Goal: Task Accomplishment & Management: Manage account settings

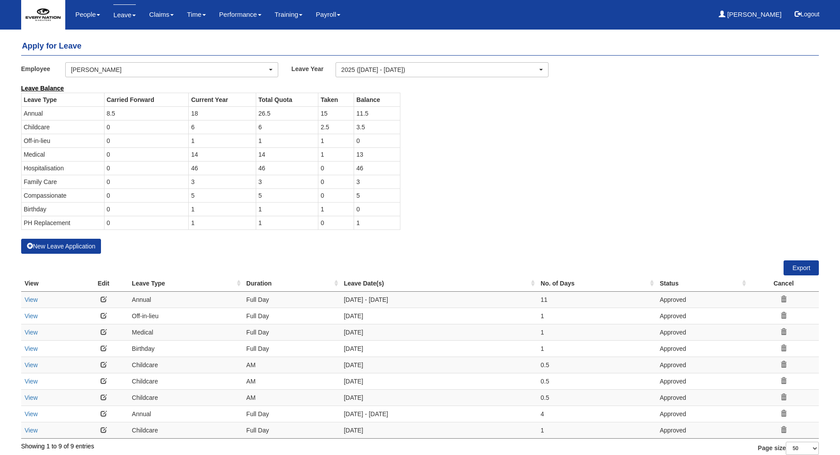
select select "50"
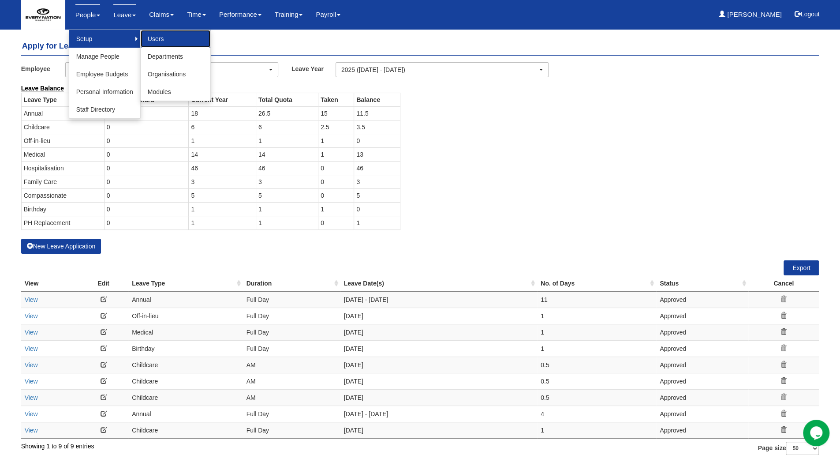
click at [158, 36] on link "Users" at bounding box center [176, 39] width 70 height 18
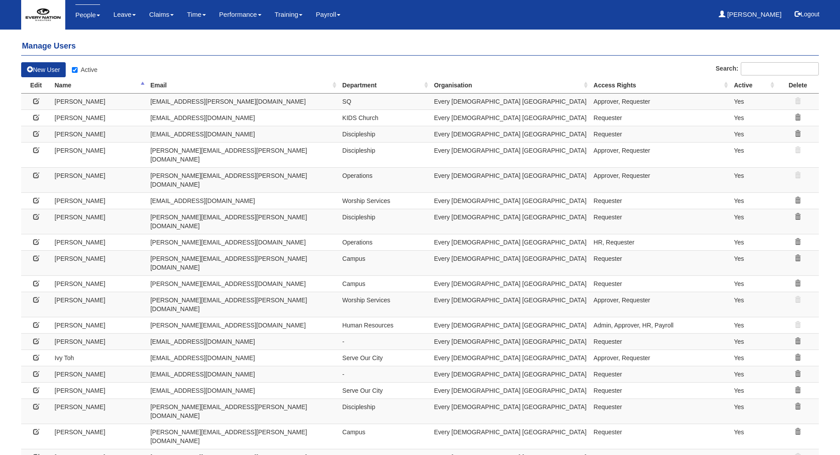
select select "50"
click at [34, 197] on icon at bounding box center [36, 200] width 6 height 6
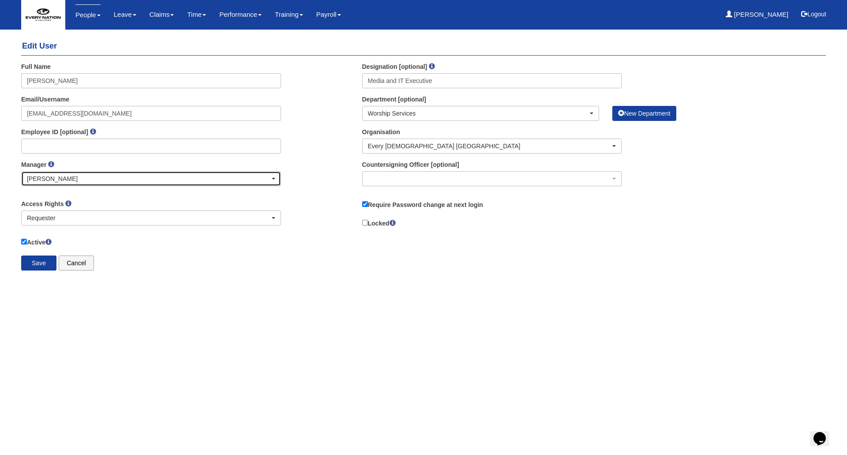
click at [139, 172] on div "[PERSON_NAME]" at bounding box center [151, 179] width 259 height 14
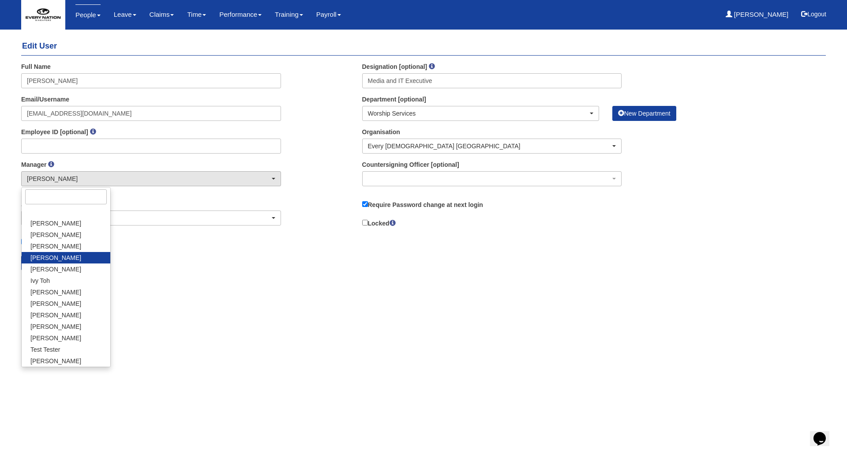
click at [162, 286] on html "Toggle navigation People Setup Users Departments Organisations Modules Manage P…" at bounding box center [423, 143] width 847 height 286
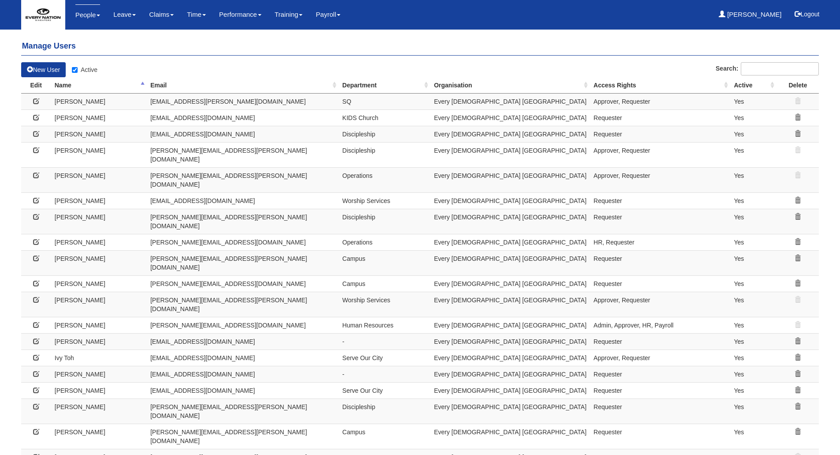
select select "50"
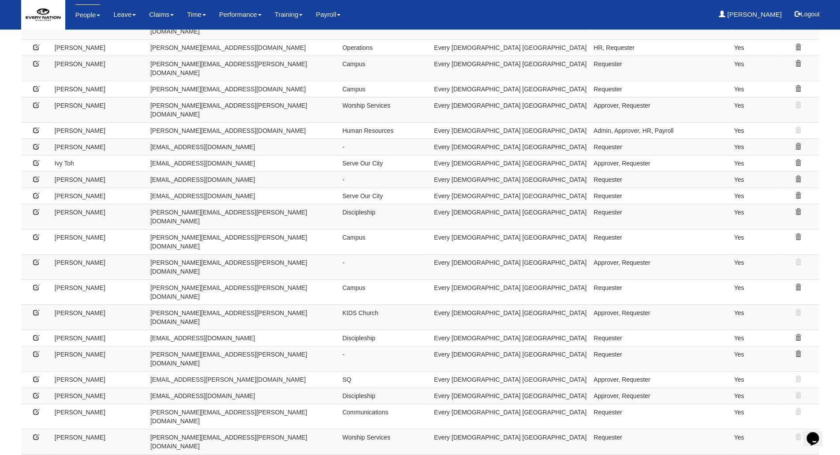
scroll to position [195, 0]
click at [35, 454] on icon at bounding box center [36, 461] width 6 height 6
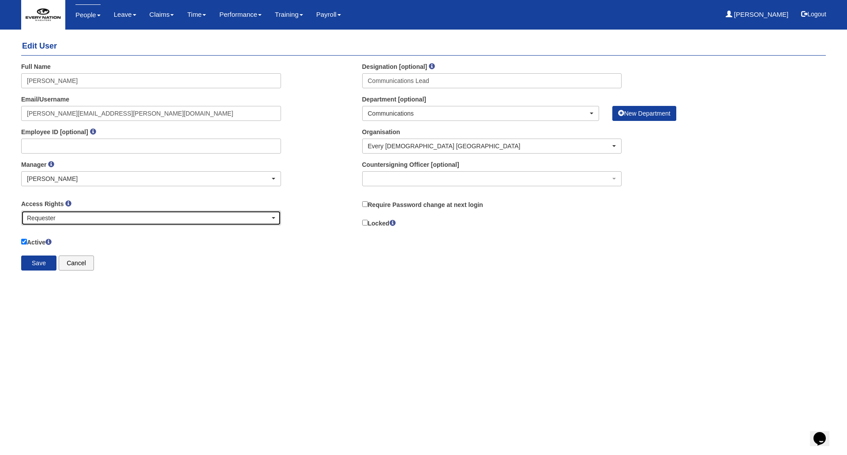
click at [71, 216] on div "Requester" at bounding box center [148, 217] width 243 height 9
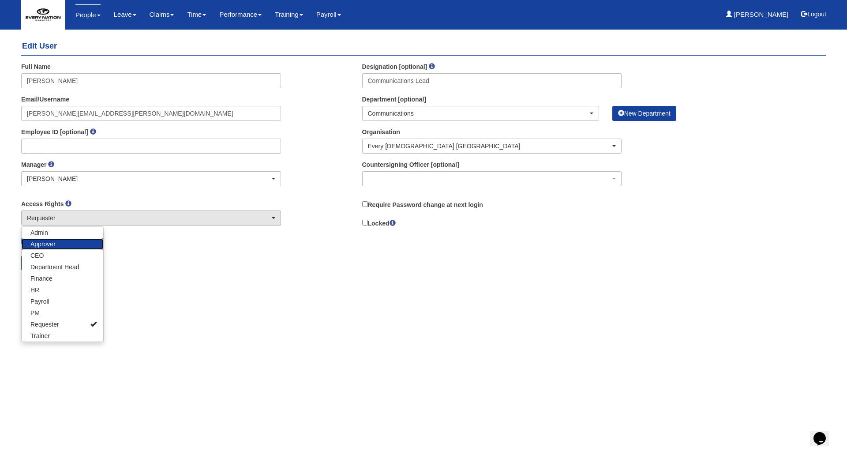
click at [79, 246] on link "Approver" at bounding box center [63, 243] width 82 height 11
select select "Approver"
click at [172, 286] on html "Toggle navigation People Setup Users Departments Organisations Modules Manage P…" at bounding box center [423, 143] width 847 height 286
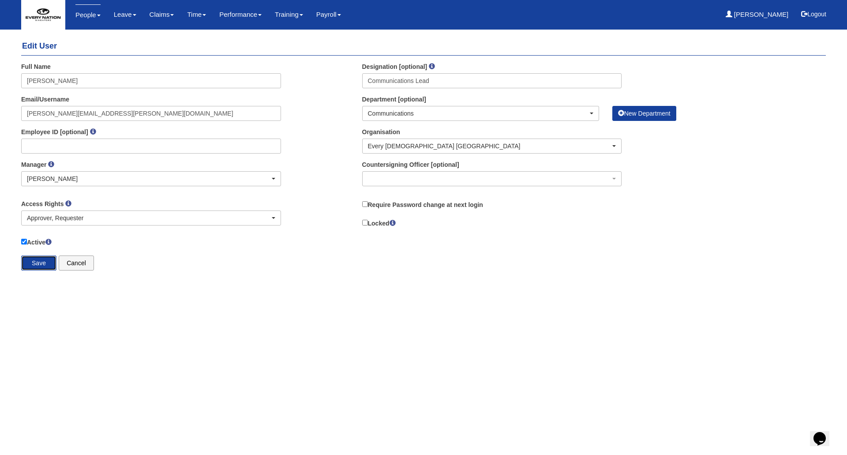
click at [45, 262] on input "Save" at bounding box center [38, 262] width 35 height 15
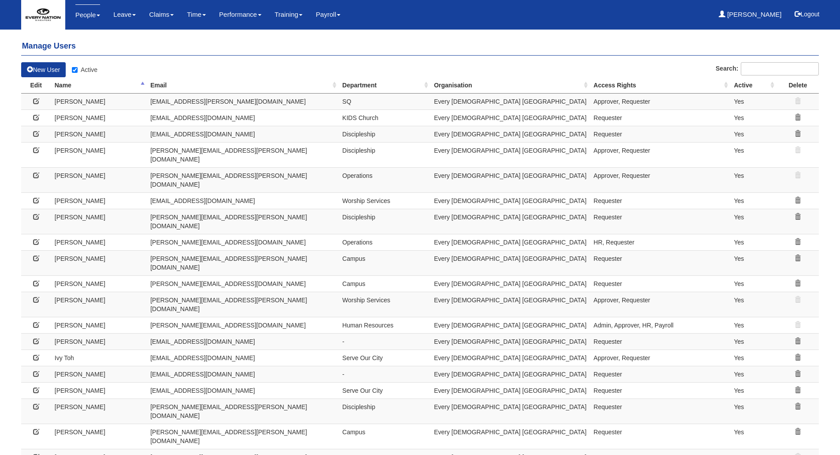
select select "50"
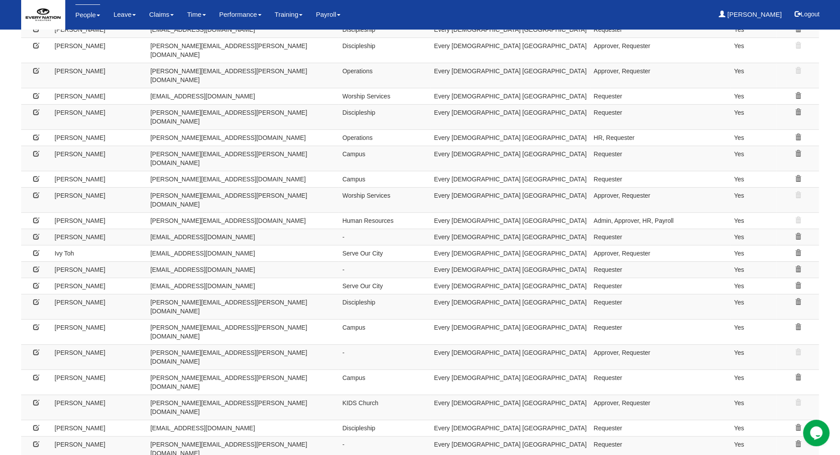
scroll to position [104, 0]
click at [37, 93] on icon at bounding box center [36, 96] width 6 height 6
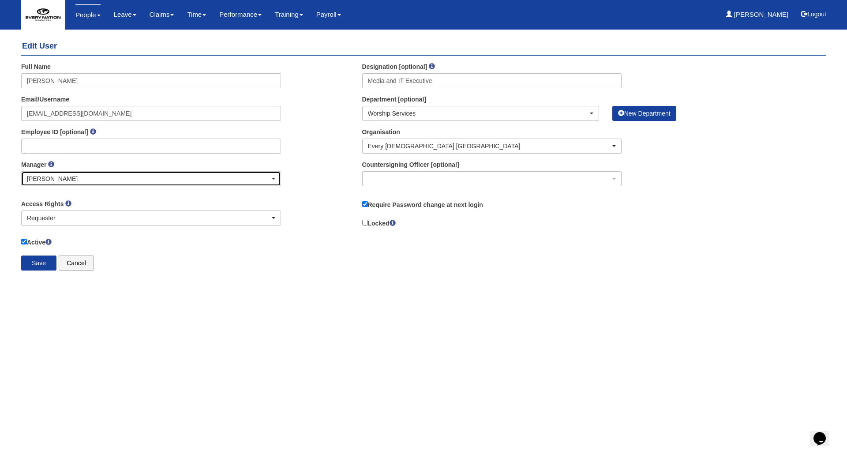
click at [58, 181] on div "[PERSON_NAME]" at bounding box center [148, 178] width 243 height 9
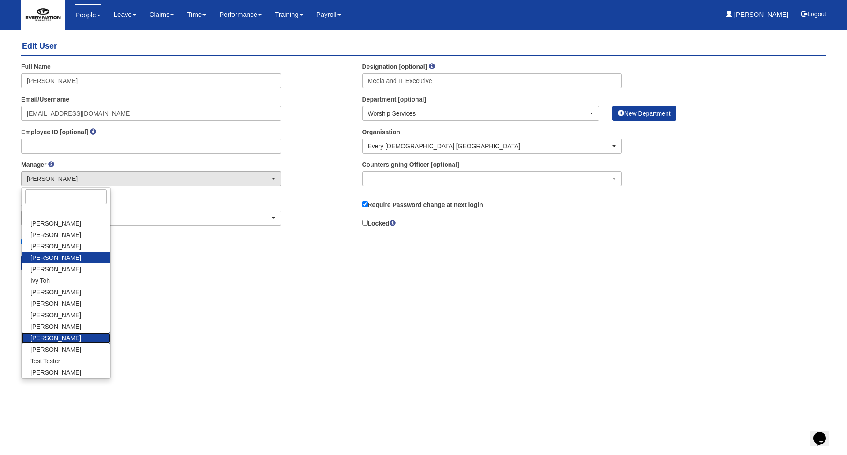
click at [65, 338] on link "[PERSON_NAME]" at bounding box center [66, 337] width 89 height 11
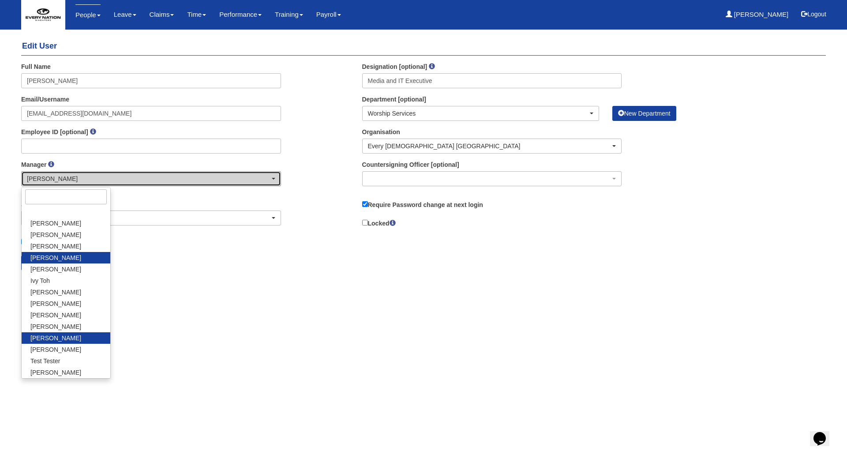
select select "31842814-29c5-4a5a-a28b-cf1b30ddb212"
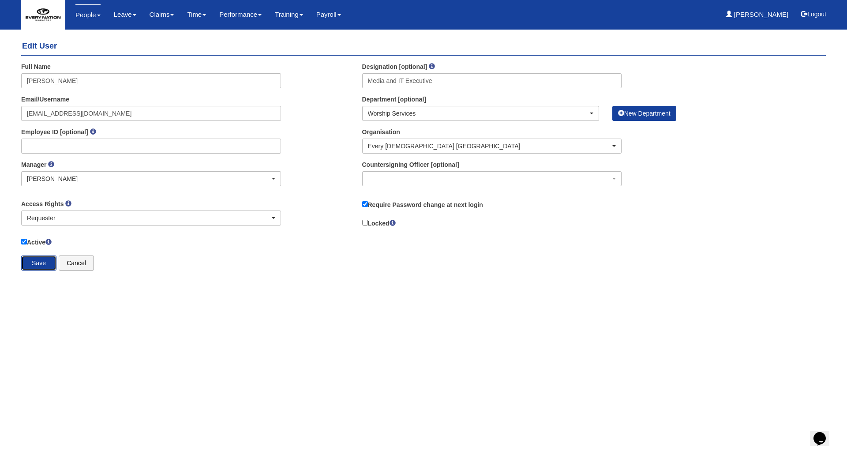
click at [42, 258] on input "Save" at bounding box center [38, 262] width 35 height 15
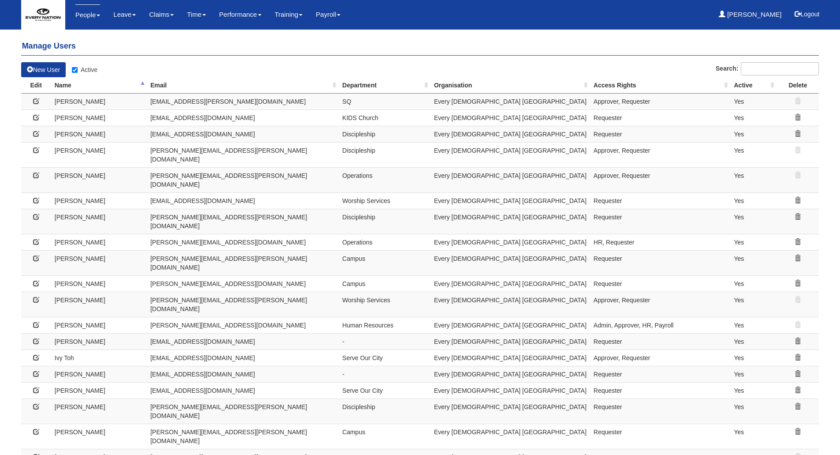
select select "50"
